Goal: Task Accomplishment & Management: Manage account settings

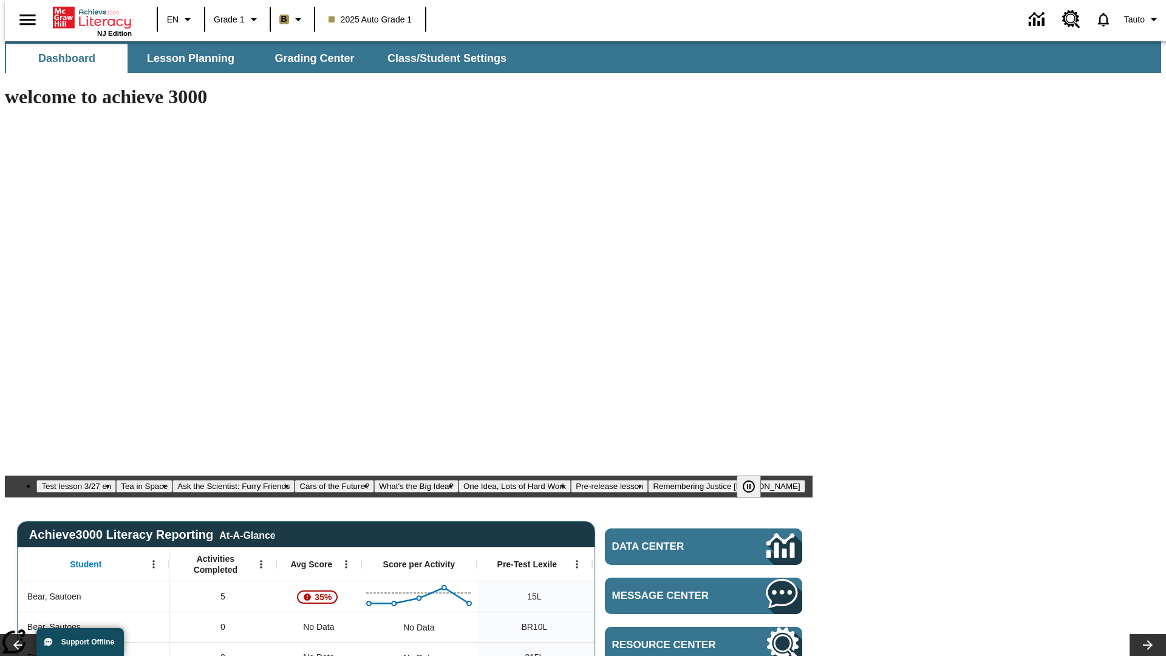
click at [992, 107] on body "Skip to main content NJ Edition EN Grade 1 B 2025 Auto Grade 1 Tauto Dashboard …" at bounding box center [583, 660] width 1156 height 1238
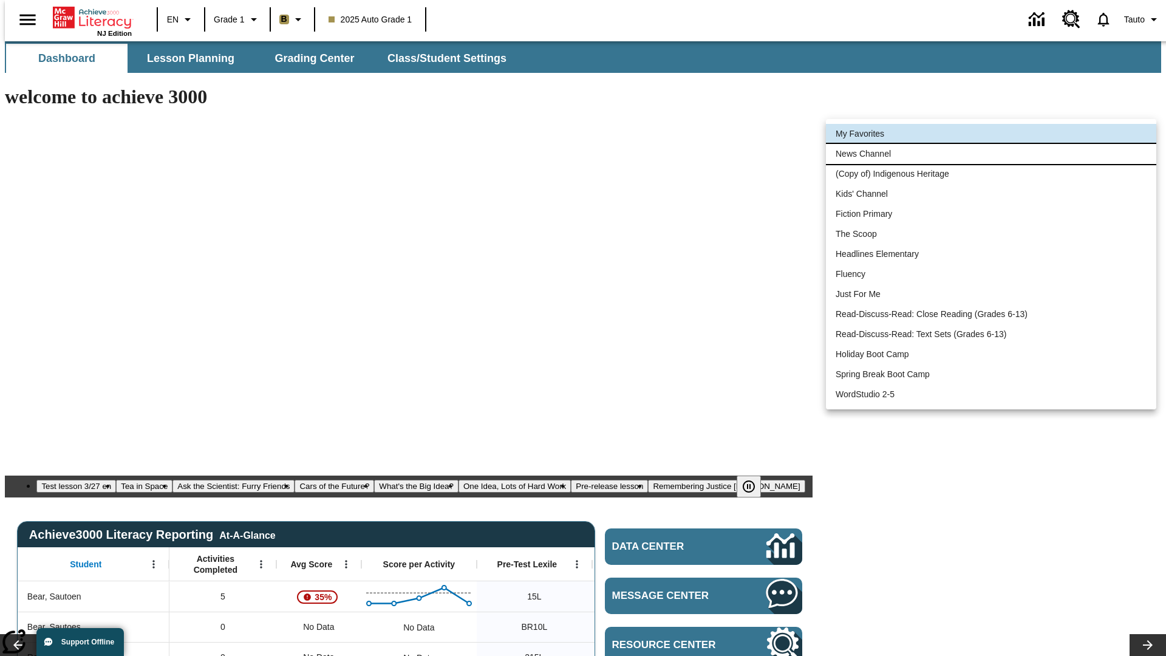
click at [991, 154] on li "News Channel" at bounding box center [991, 154] width 330 height 20
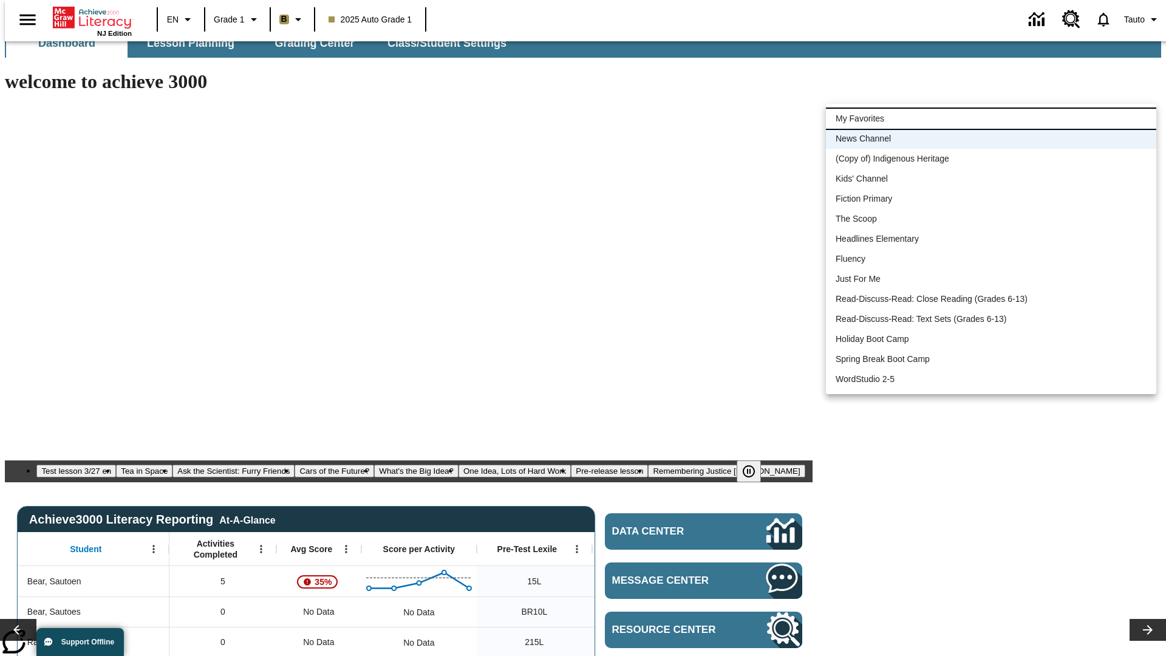
click at [991, 118] on li "My Favorites" at bounding box center [991, 119] width 330 height 20
type input "-1"
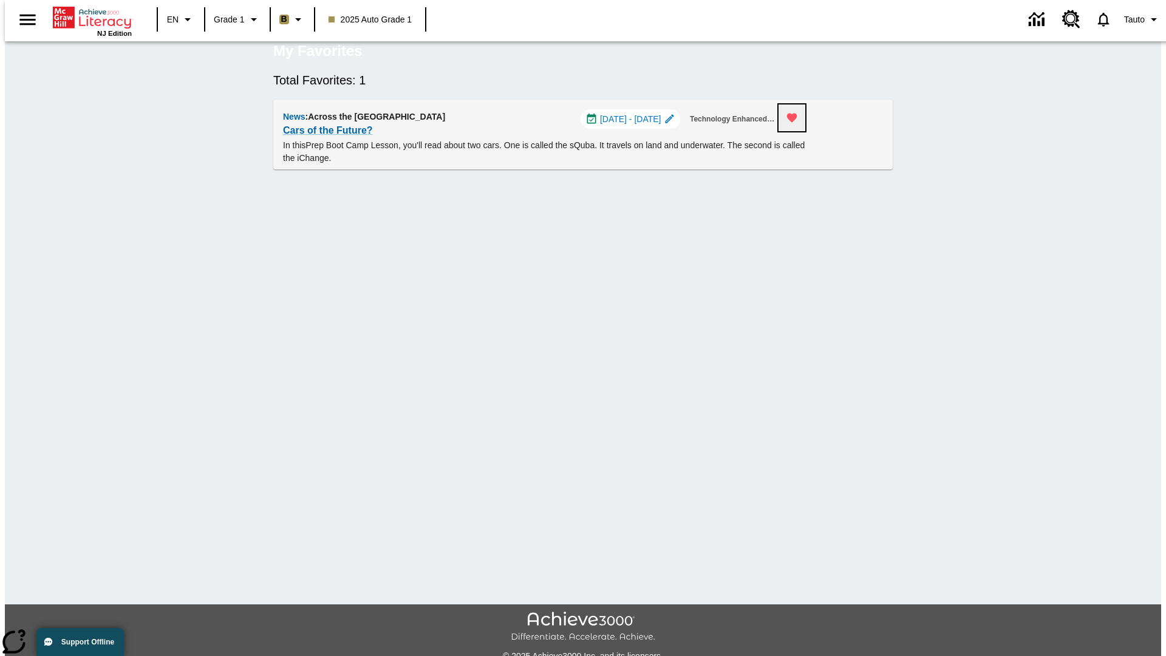
click at [797, 123] on icon "Remove from Favorites" at bounding box center [792, 118] width 10 height 9
